Goal: Find specific page/section

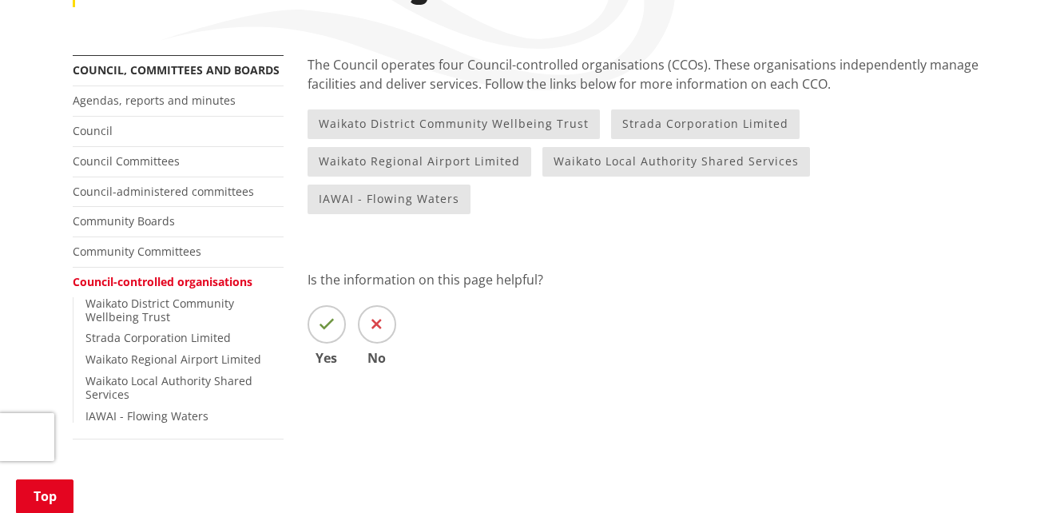
scroll to position [160, 0]
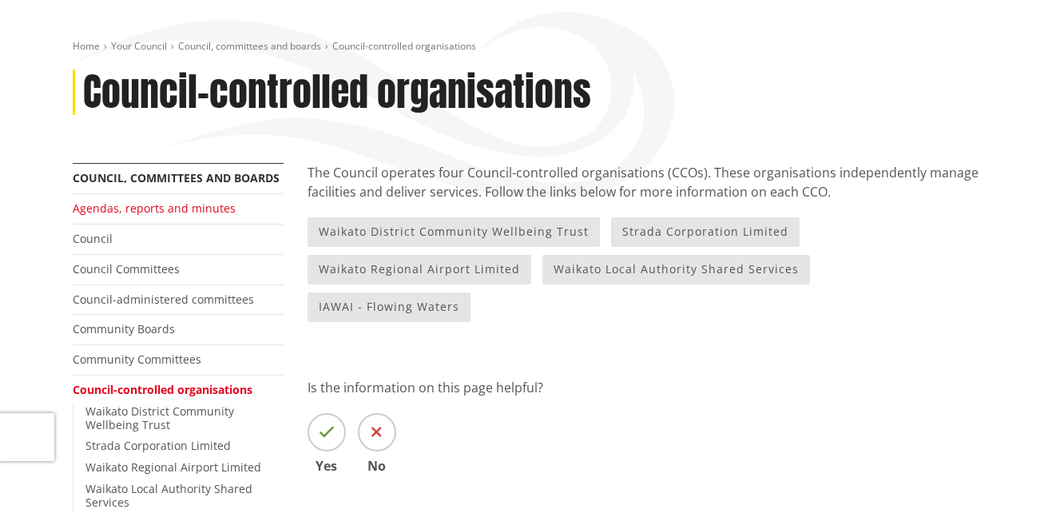
click at [129, 202] on link "Agendas, reports and minutes" at bounding box center [154, 208] width 163 height 15
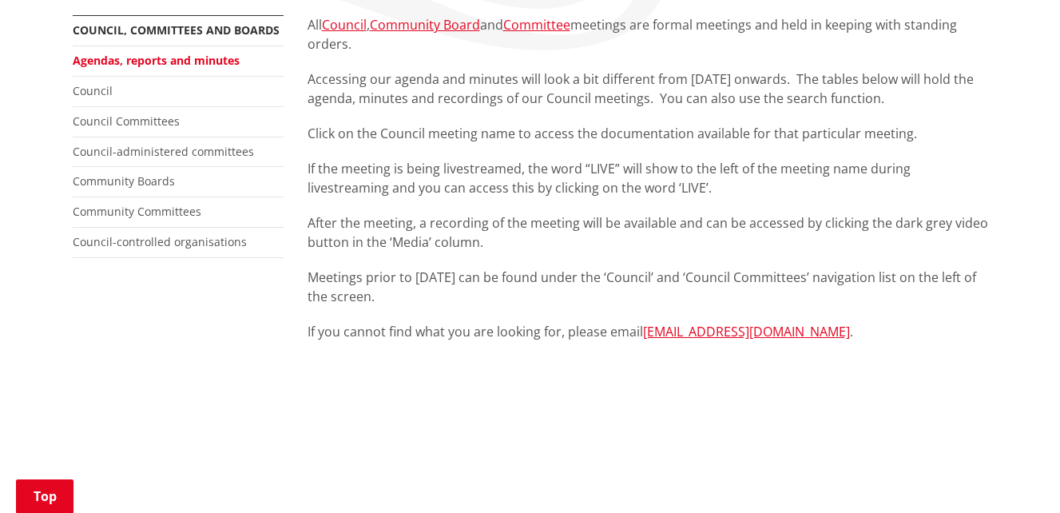
scroll to position [320, 0]
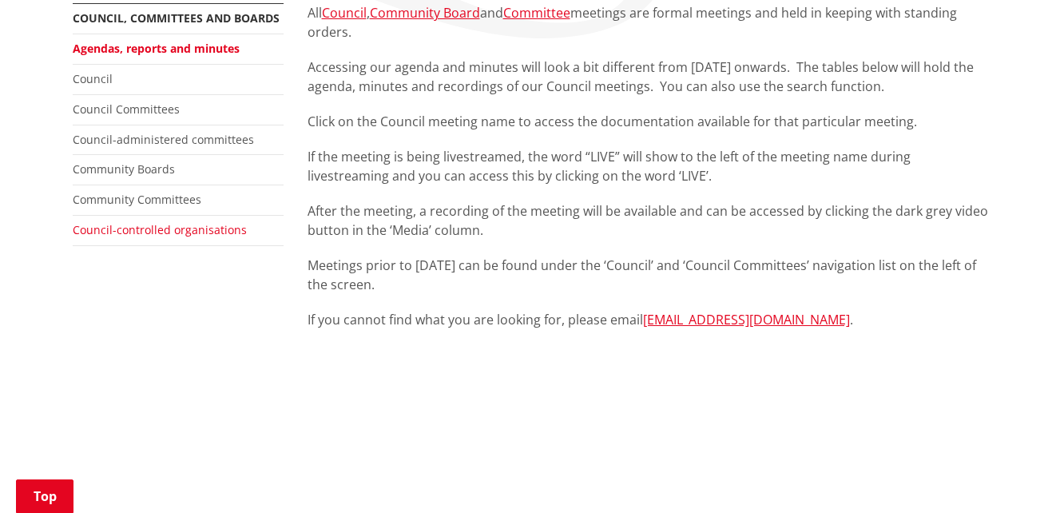
click at [133, 225] on link "Council-controlled organisations" at bounding box center [160, 229] width 174 height 15
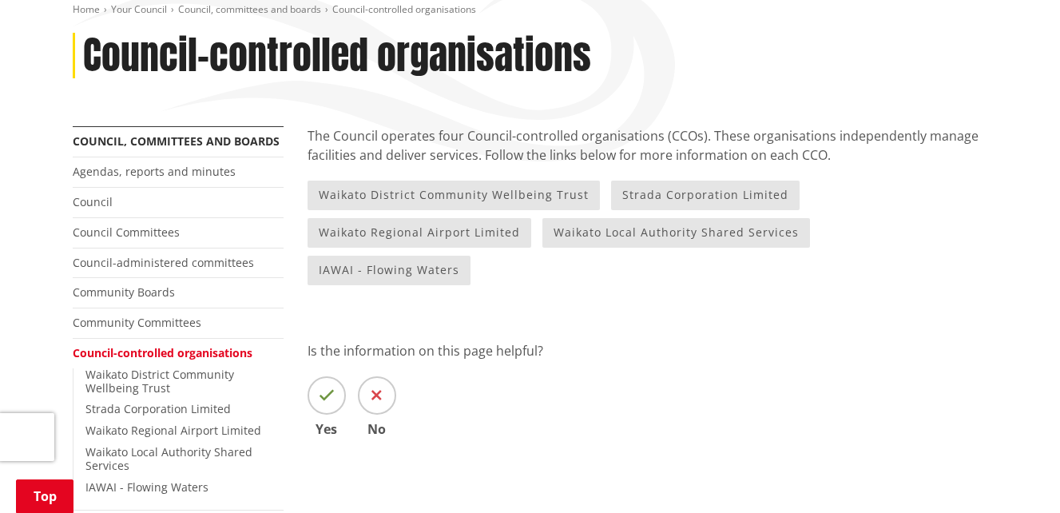
scroll to position [160, 0]
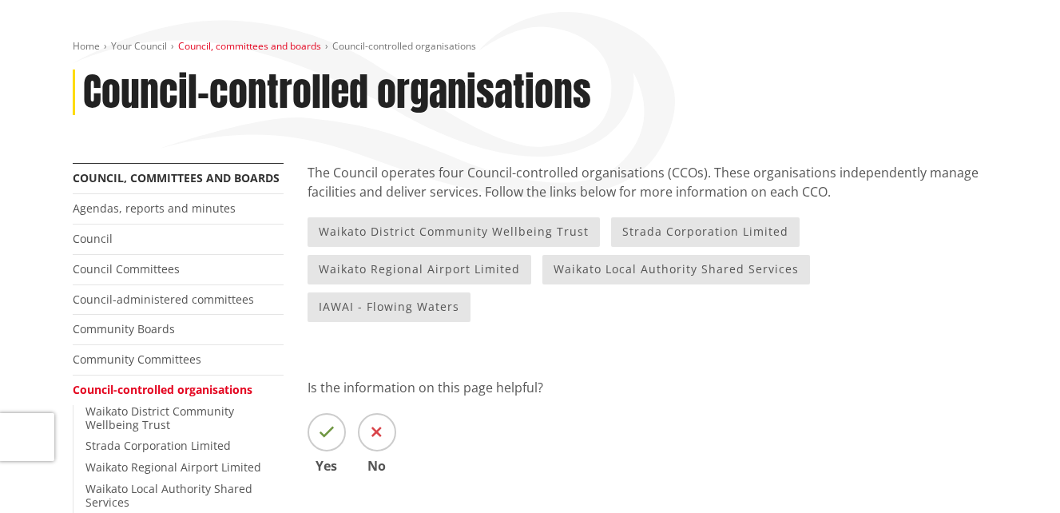
click at [221, 42] on link "Council, committees and boards" at bounding box center [249, 46] width 143 height 14
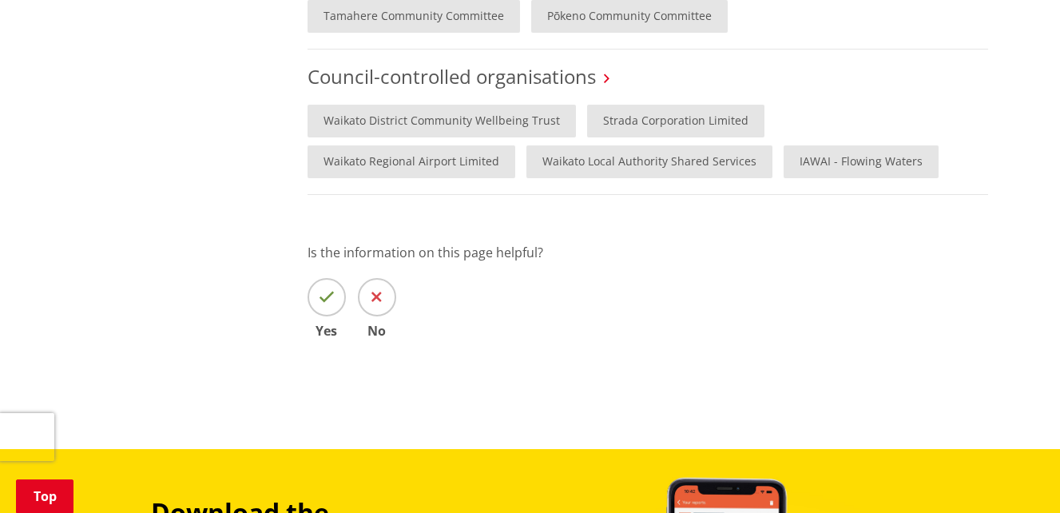
scroll to position [1279, 0]
